Goal: Information Seeking & Learning: Learn about a topic

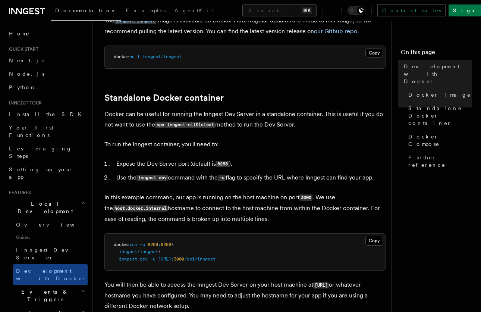
scroll to position [160, 0]
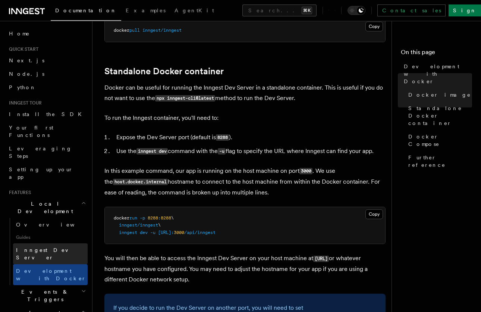
click at [51, 247] on span "Inngest Dev Server" at bounding box center [48, 253] width 64 height 13
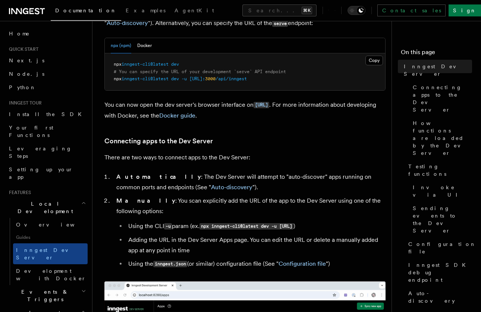
scroll to position [229, 0]
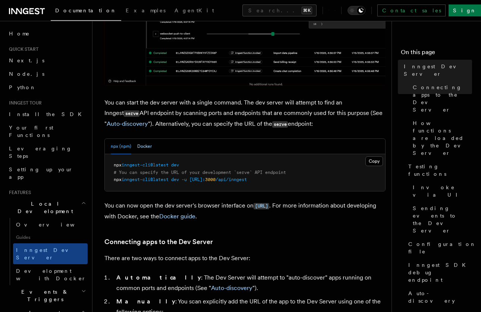
click at [145, 147] on button "Docker" at bounding box center [144, 146] width 15 height 15
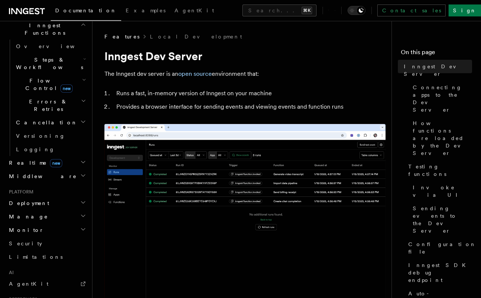
scroll to position [0, 0]
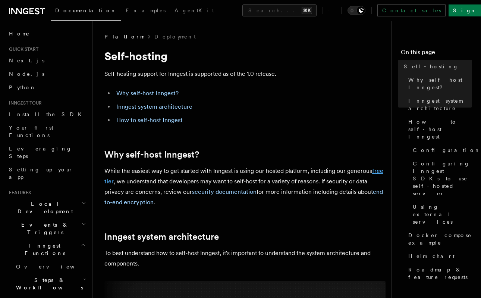
click at [376, 171] on link "free tier" at bounding box center [243, 176] width 279 height 18
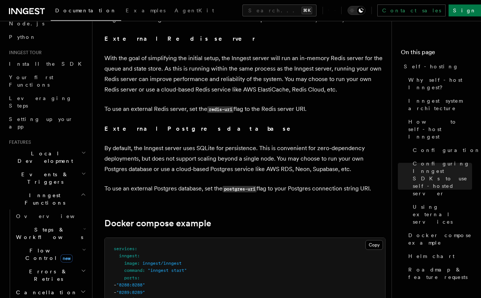
scroll to position [75, 0]
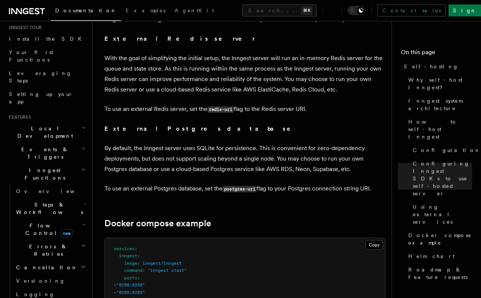
click at [41, 242] on span "Errors & Retries" at bounding box center [47, 249] width 68 height 15
click at [45, 291] on span "Rollbacks" at bounding box center [46, 294] width 47 height 6
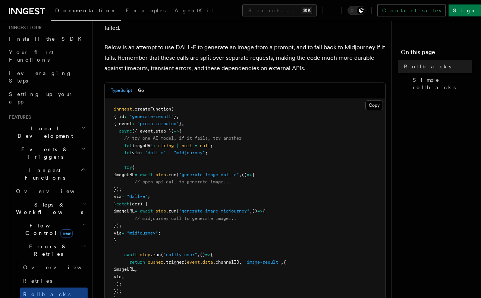
scroll to position [114, 0]
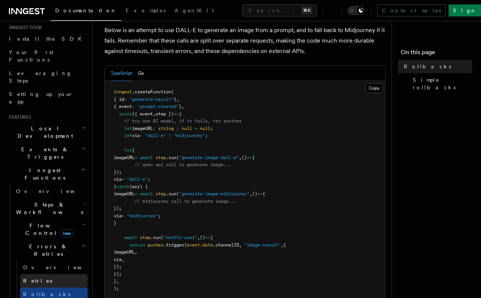
click at [58, 274] on link "Retries" at bounding box center [53, 280] width 67 height 13
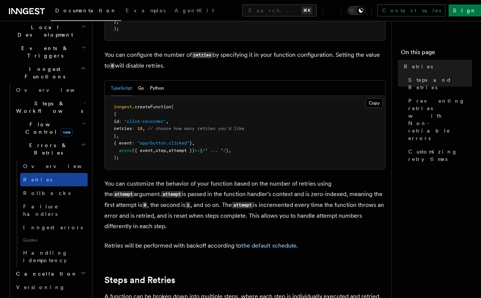
scroll to position [182, 0]
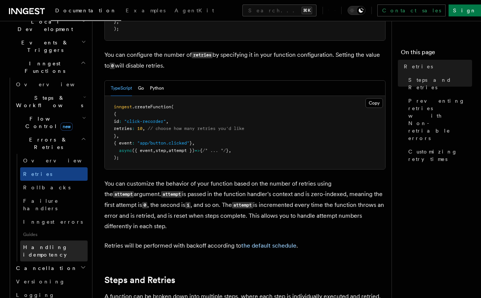
click at [35, 244] on span "Handling idempotency" at bounding box center [45, 250] width 45 height 13
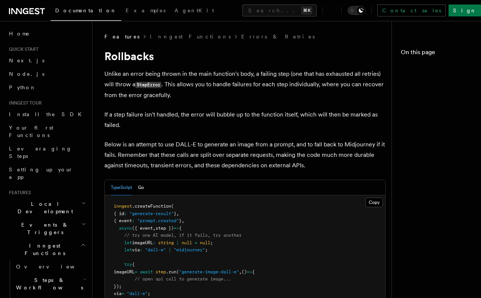
scroll to position [114, 0]
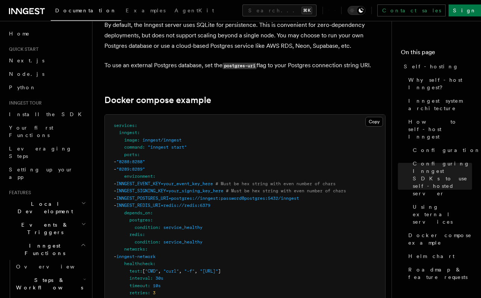
scroll to position [1965, 0]
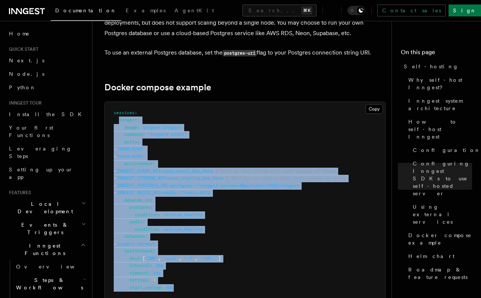
drag, startPoint x: 119, startPoint y: 78, endPoint x: 199, endPoint y: 244, distance: 184.1
copy code "inngest : image : inngest/inngest command : "inngest start" ports : - "8288:828…"
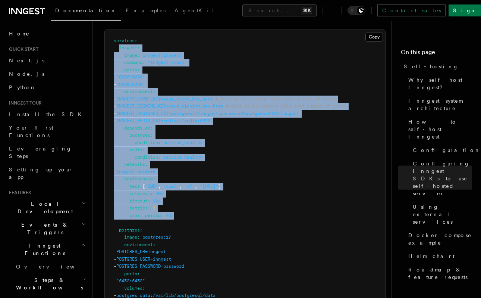
scroll to position [2046, 0]
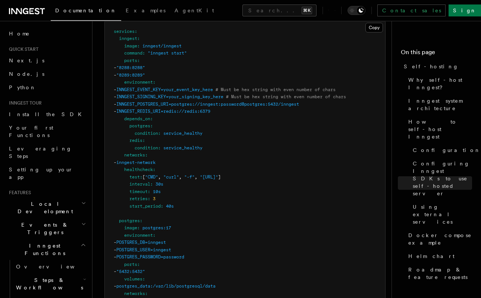
click at [209, 200] on pre "services : inngest : image : inngest/inngest command : "inngest start" ports : …" at bounding box center [245, 268] width 280 height 495
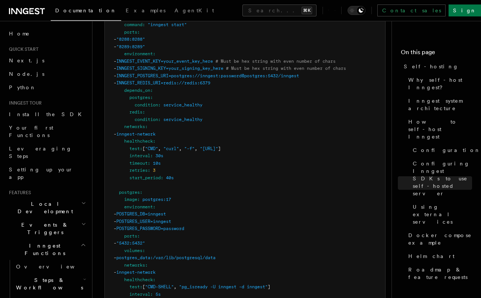
scroll to position [2073, 0]
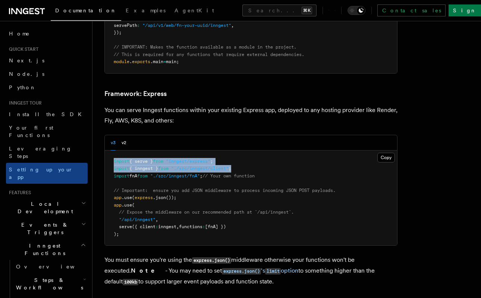
drag, startPoint x: 241, startPoint y: 114, endPoint x: 114, endPoint y: 108, distance: 127.0
click at [114, 150] on pre "import { serve } from "inngest/express" ; import { inngest } from "./src/innges…" at bounding box center [251, 197] width 292 height 95
copy code "import { serve } from "inngest/express" ; import { inngest } from "./src/innges…"
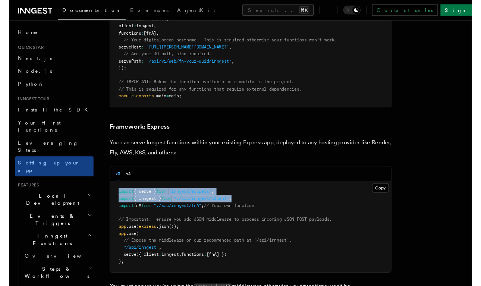
scroll to position [1877, 0]
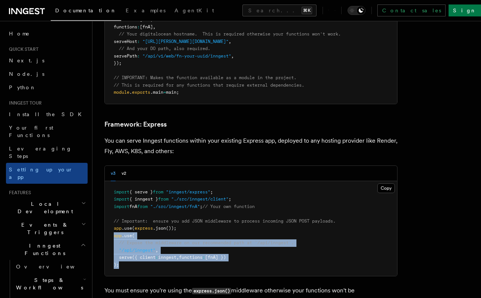
drag, startPoint x: 122, startPoint y: 209, endPoint x: 113, endPoint y: 182, distance: 28.5
click at [113, 182] on pre "import { serve } from "inngest/express" ; import { inngest } from "./src/innges…" at bounding box center [251, 228] width 292 height 95
copy code "app .use ( // Expose the middleware on our recommended path at `/api/inngest`. …"
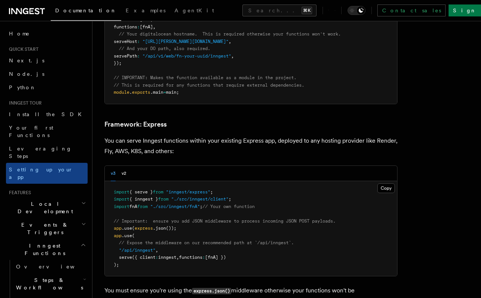
drag, startPoint x: 204, startPoint y: 91, endPoint x: 208, endPoint y: 62, distance: 29.4
click at [205, 135] on p "You can serve Inngest functions within your existing Express app, deployed to a…" at bounding box center [250, 145] width 293 height 21
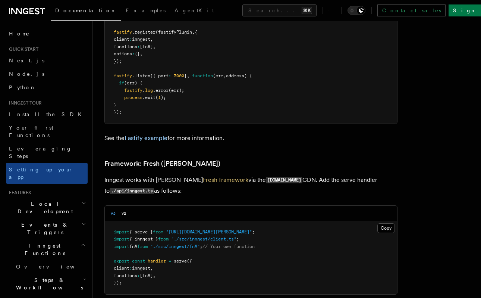
scroll to position [2495, 0]
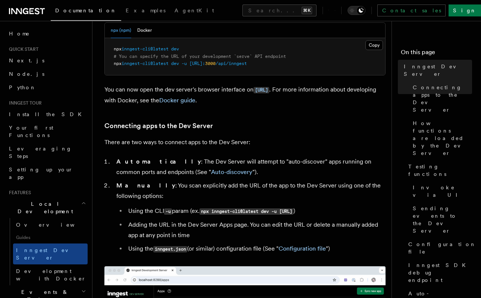
scroll to position [405, 0]
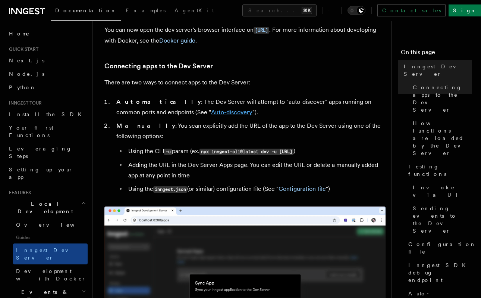
click at [211, 114] on link "Auto-discovery" at bounding box center [231, 112] width 41 height 7
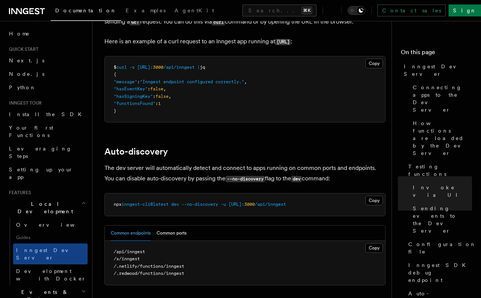
scroll to position [2199, 0]
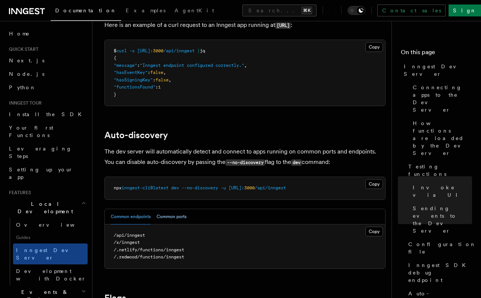
click at [170, 209] on button "Common ports" at bounding box center [172, 216] width 30 height 15
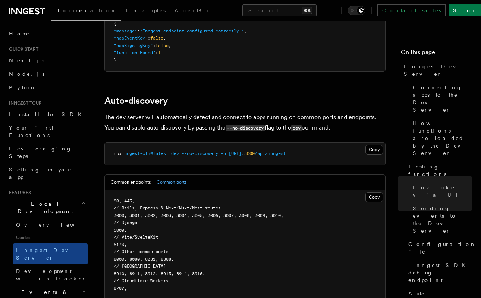
scroll to position [2238, 0]
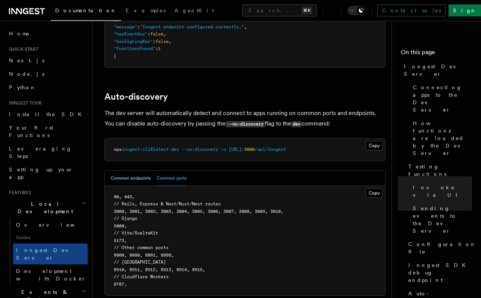
click at [126, 173] on button "Common endpoints" at bounding box center [131, 177] width 40 height 15
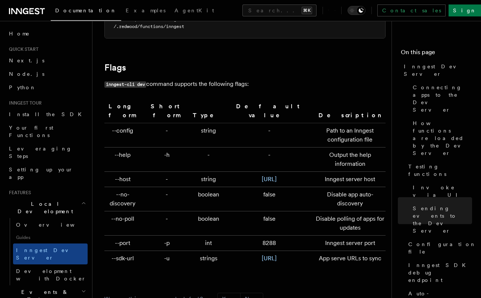
scroll to position [2437, 0]
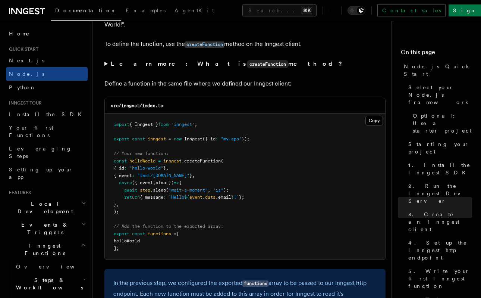
scroll to position [1447, 0]
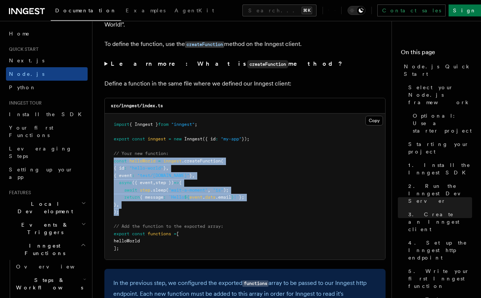
drag, startPoint x: 118, startPoint y: 205, endPoint x: 114, endPoint y: 157, distance: 49.0
click at [114, 157] on code "import { Inngest } from "inngest" ; export const inngest = new Inngest ({ id : …" at bounding box center [182, 186] width 136 height 129
copy code "const helloWorld = inngest .createFunction ( { id : "hello-world" } , { event :…"
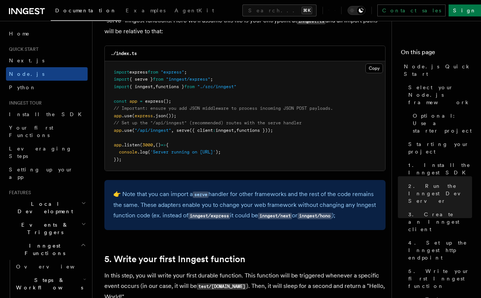
scroll to position [1169, 0]
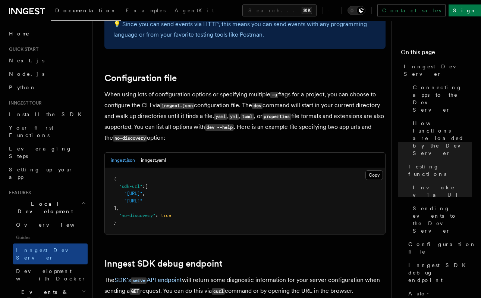
scroll to position [1959, 0]
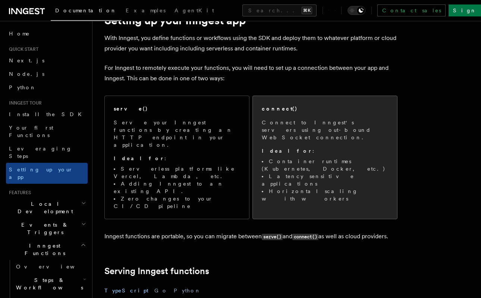
scroll to position [36, 0]
click at [272, 172] on li "Latency sensitive applications" at bounding box center [325, 179] width 126 height 15
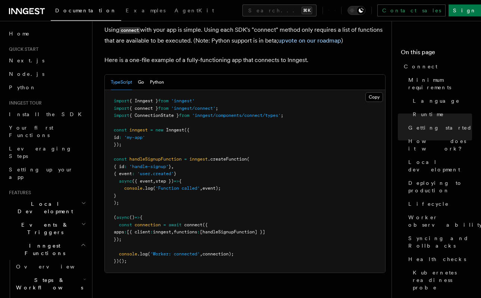
scroll to position [527, 0]
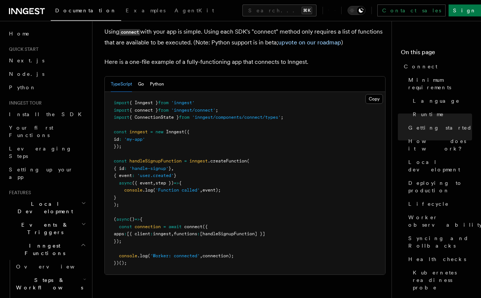
drag, startPoint x: 138, startPoint y: 206, endPoint x: 119, endPoint y: 194, distance: 22.7
click at [119, 194] on pre "import { Inngest } from 'inngest' import { connect } from 'inngest/connect' ; i…" at bounding box center [245, 183] width 280 height 182
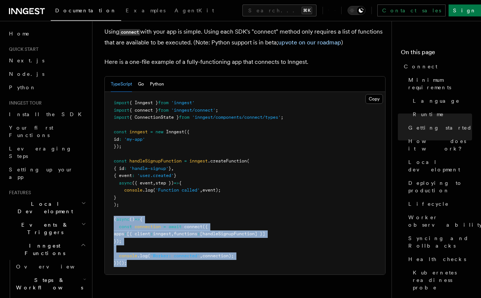
drag, startPoint x: 130, startPoint y: 225, endPoint x: 113, endPoint y: 186, distance: 42.2
click at [113, 186] on pre "import { Inngest } from 'inngest' import { connect } from 'inngest/connect' ; i…" at bounding box center [245, 183] width 280 height 182
copy code "( async () => { const connection = await connect ({ apps : [{ client : inngest …"
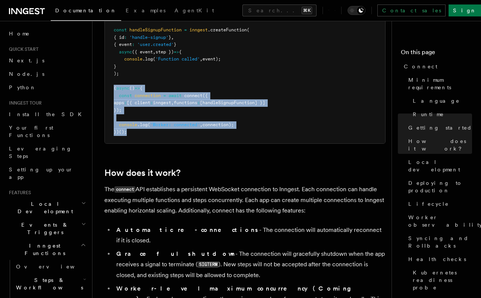
scroll to position [658, 0]
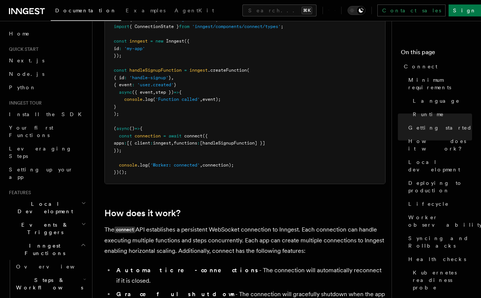
click at [216, 208] on h2 "How does it work?" at bounding box center [244, 213] width 281 height 10
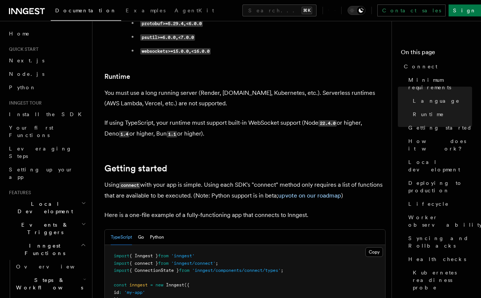
scroll to position [375, 0]
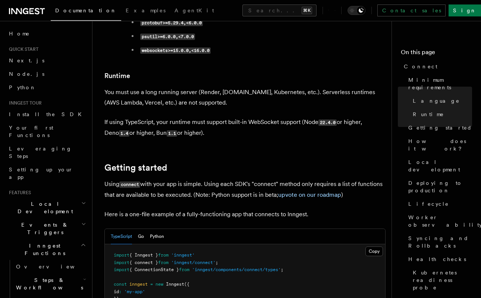
drag, startPoint x: 339, startPoint y: 90, endPoint x: 323, endPoint y: 91, distance: 15.7
click at [323, 119] on code "22.4.0" at bounding box center [327, 122] width 18 height 6
copy p "22.4.0"
